Goal: Register for event/course

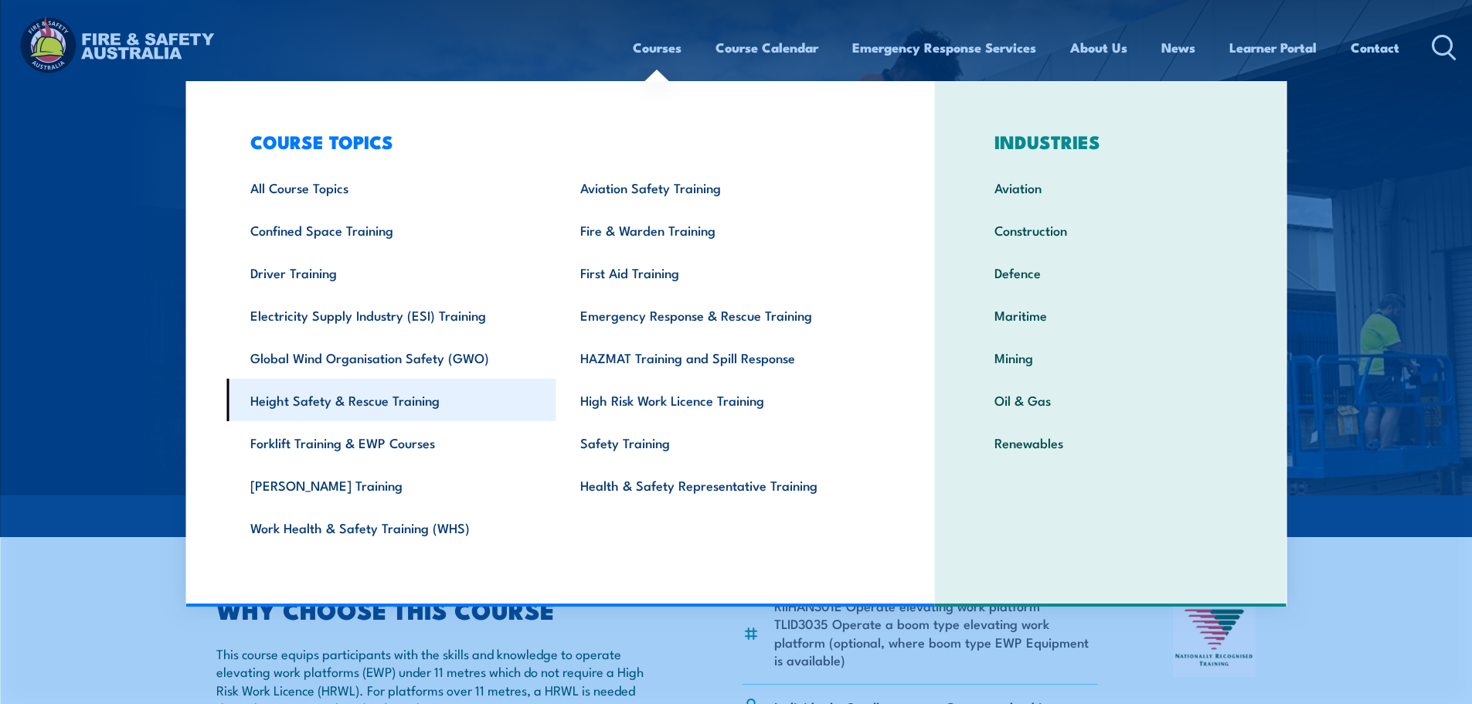
click at [327, 407] on link "Height Safety & Rescue Training" at bounding box center [391, 400] width 330 height 42
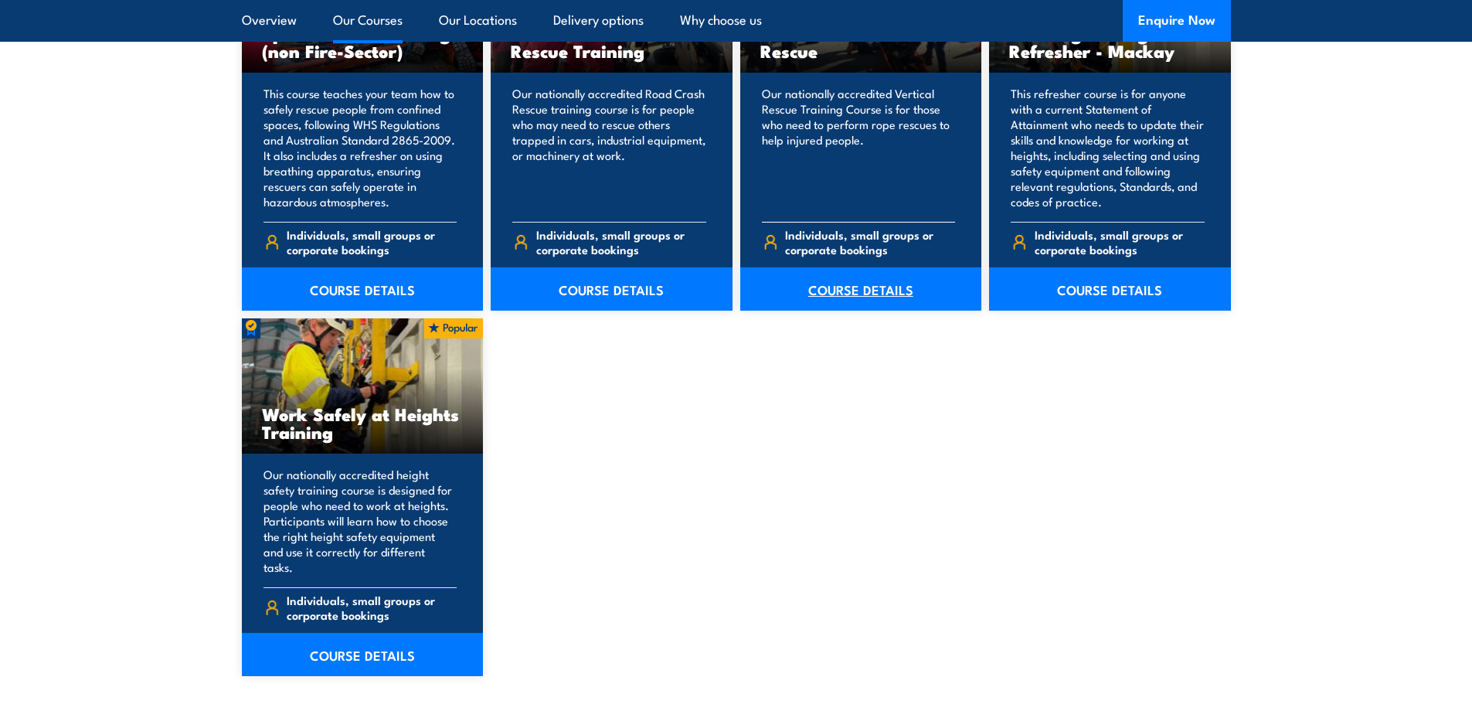
scroll to position [1623, 0]
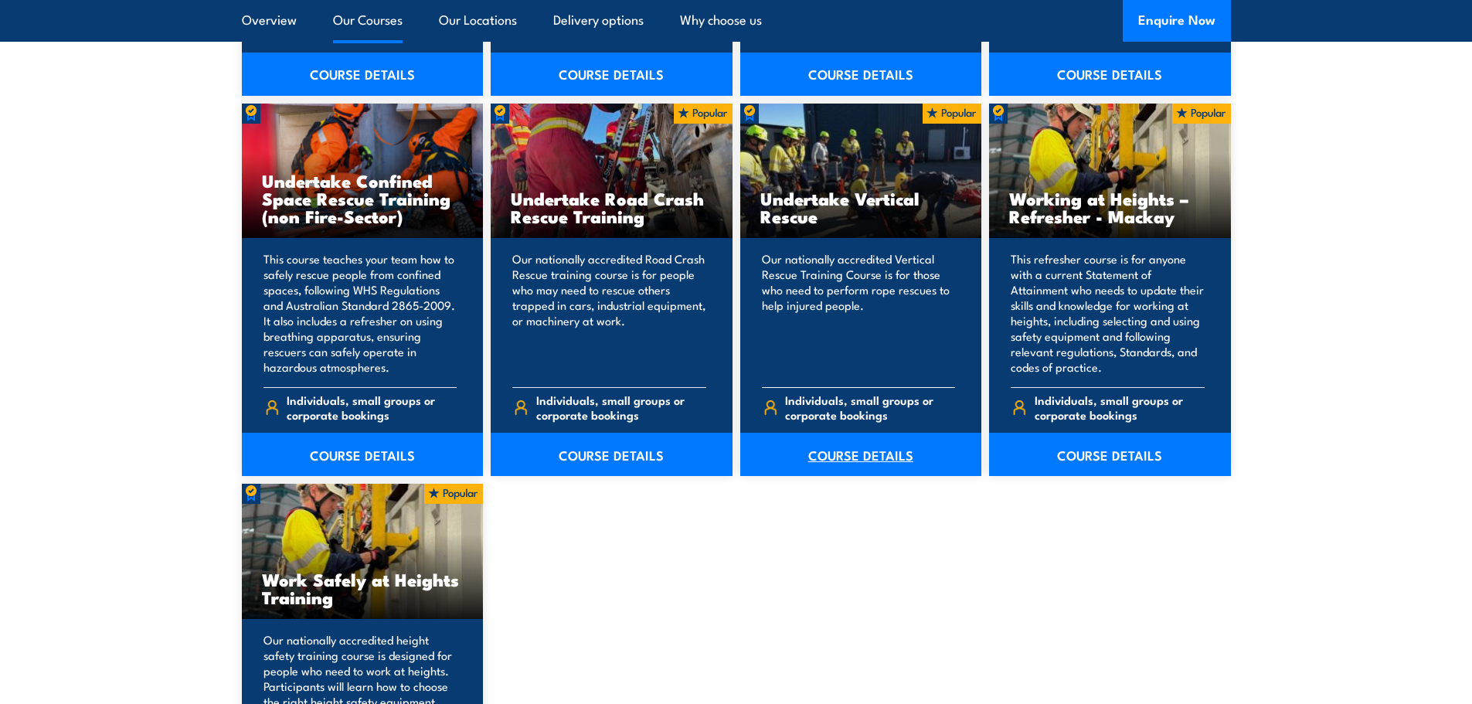
click at [862, 449] on link "COURSE DETAILS" at bounding box center [861, 454] width 242 height 43
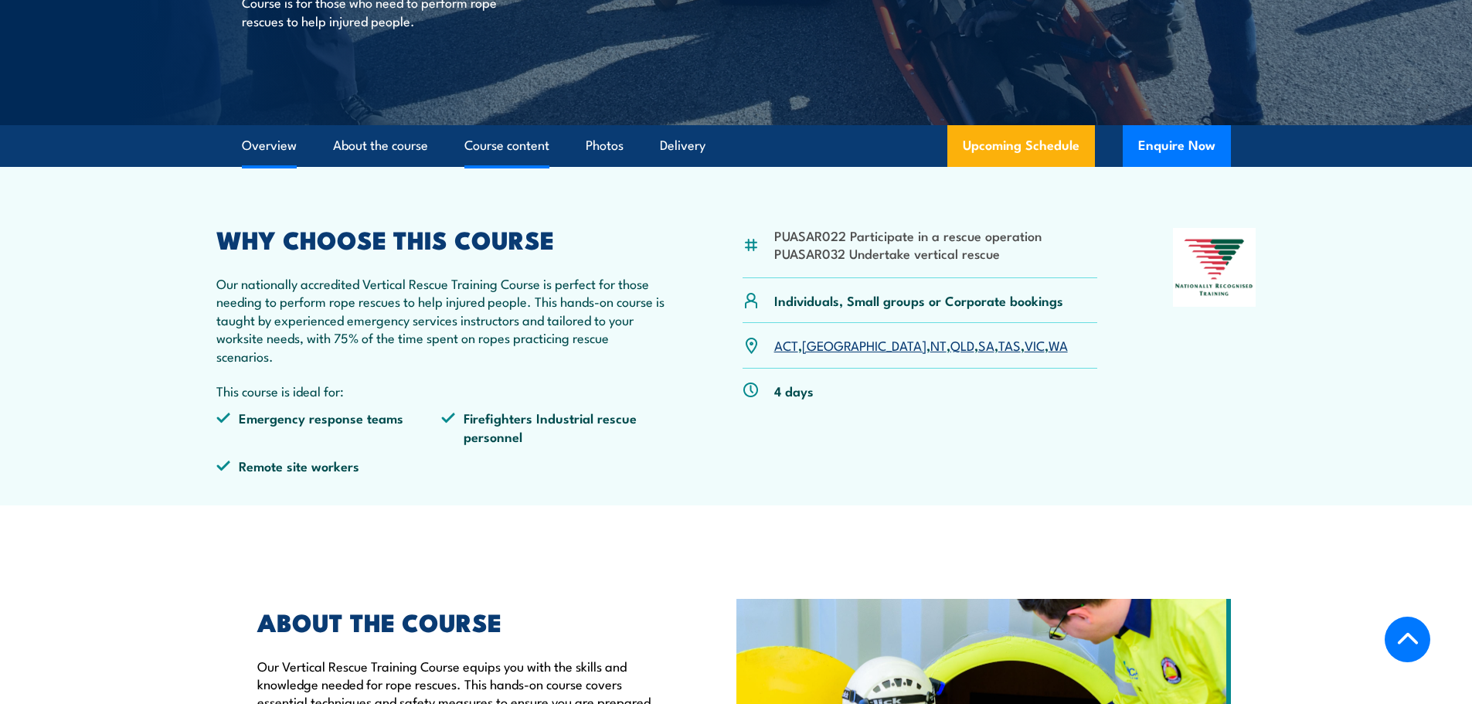
scroll to position [309, 0]
